Goal: Navigation & Orientation: Find specific page/section

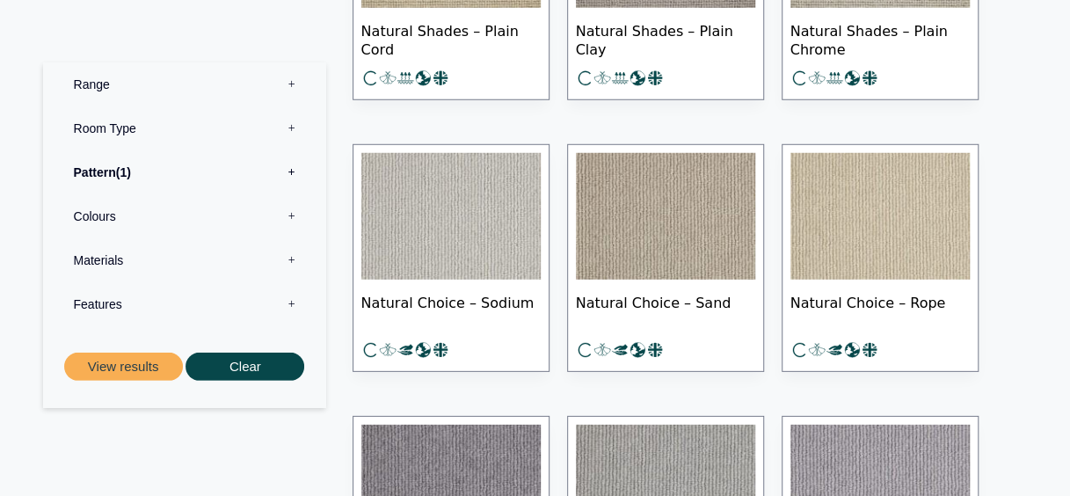
scroll to position [2374, 0]
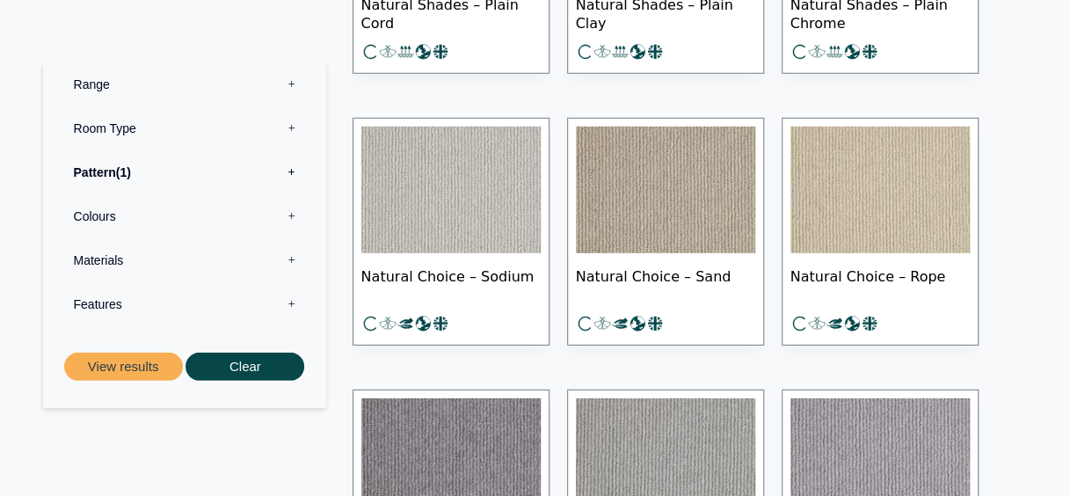
click at [487, 193] on img at bounding box center [450, 190] width 179 height 127
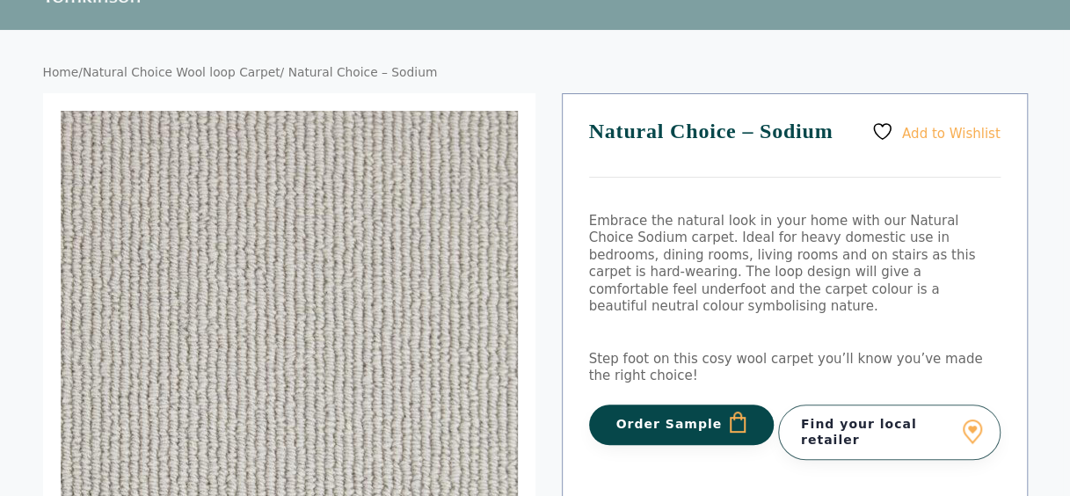
scroll to position [88, 0]
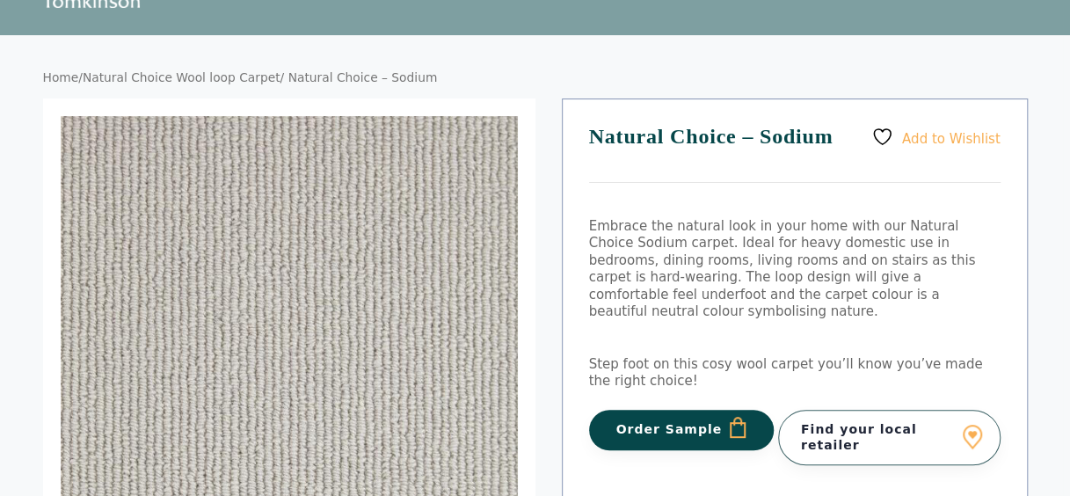
click at [929, 413] on link "Find your local retailer" at bounding box center [889, 437] width 222 height 55
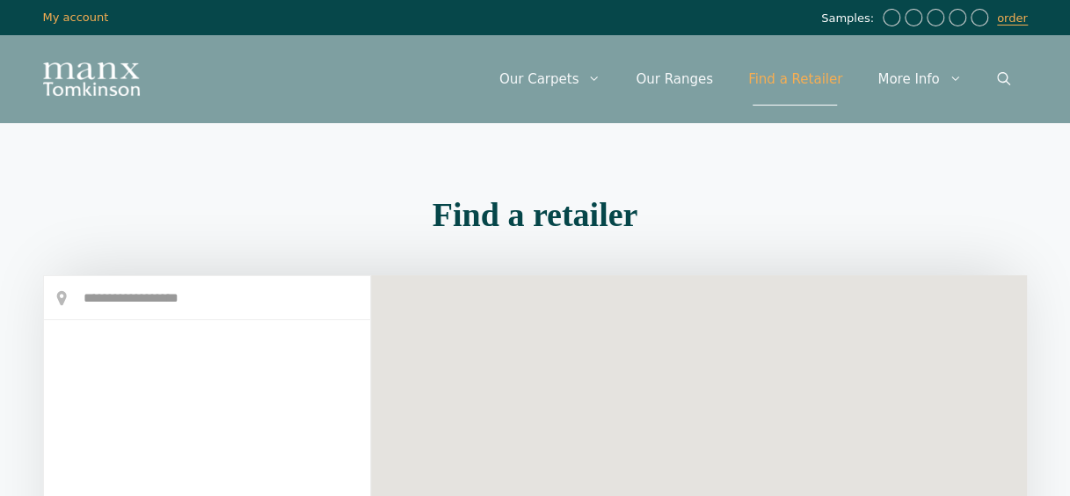
scroll to position [264, 0]
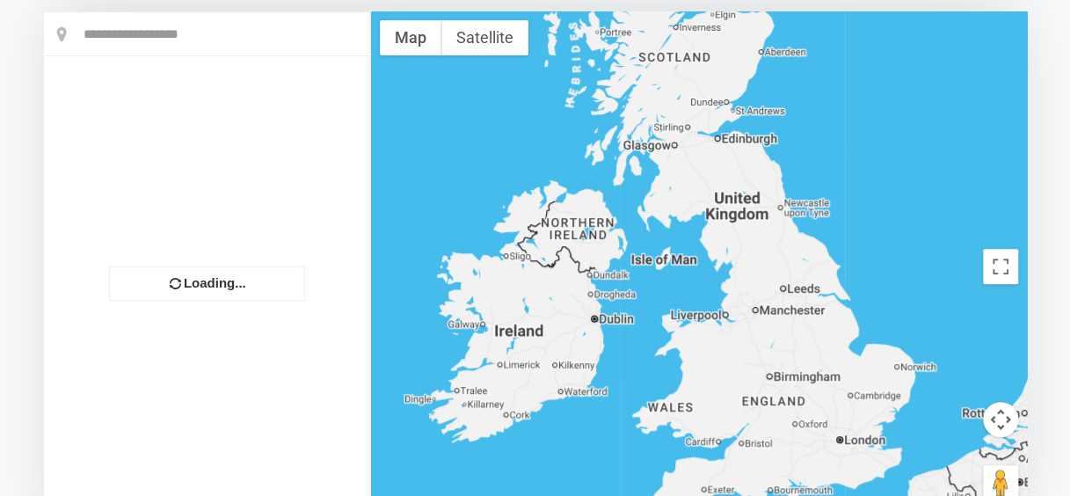
click at [113, 17] on input "text" at bounding box center [207, 34] width 326 height 44
click at [134, 40] on input "text" at bounding box center [207, 34] width 326 height 44
click at [140, 36] on input "text" at bounding box center [207, 34] width 326 height 44
click at [158, 26] on input "text" at bounding box center [207, 34] width 326 height 44
